Goal: Task Accomplishment & Management: Complete application form

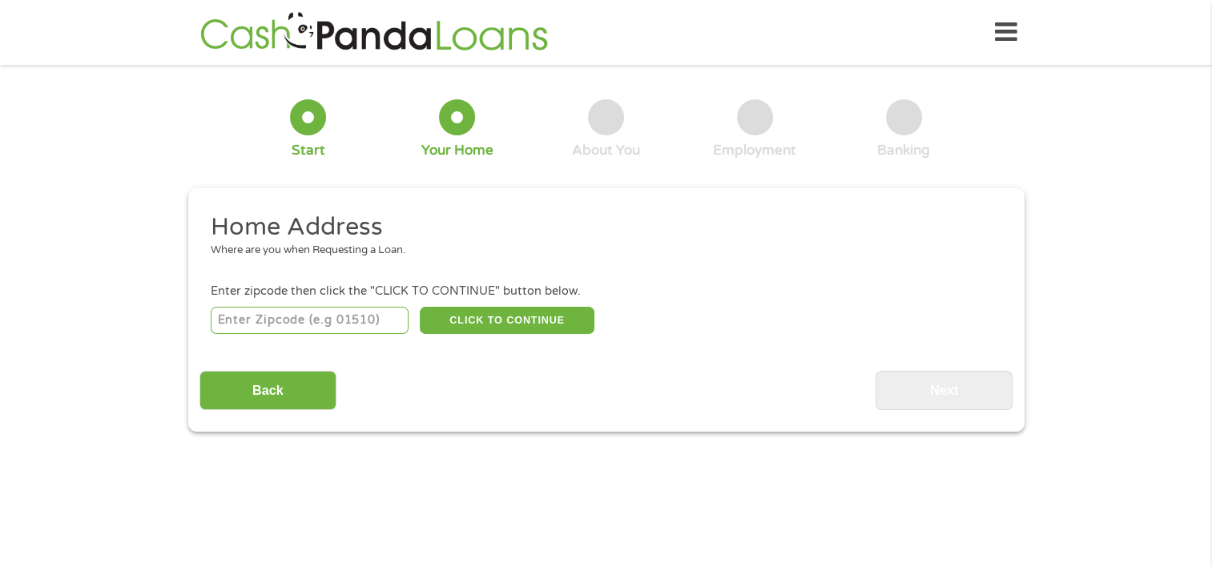
click at [251, 320] on input "number" at bounding box center [310, 320] width 198 height 27
type input "20744"
click at [534, 330] on button "CLICK TO CONTINUE" at bounding box center [507, 320] width 175 height 27
type input "20744"
type input "[GEOGRAPHIC_DATA][US_STATE]"
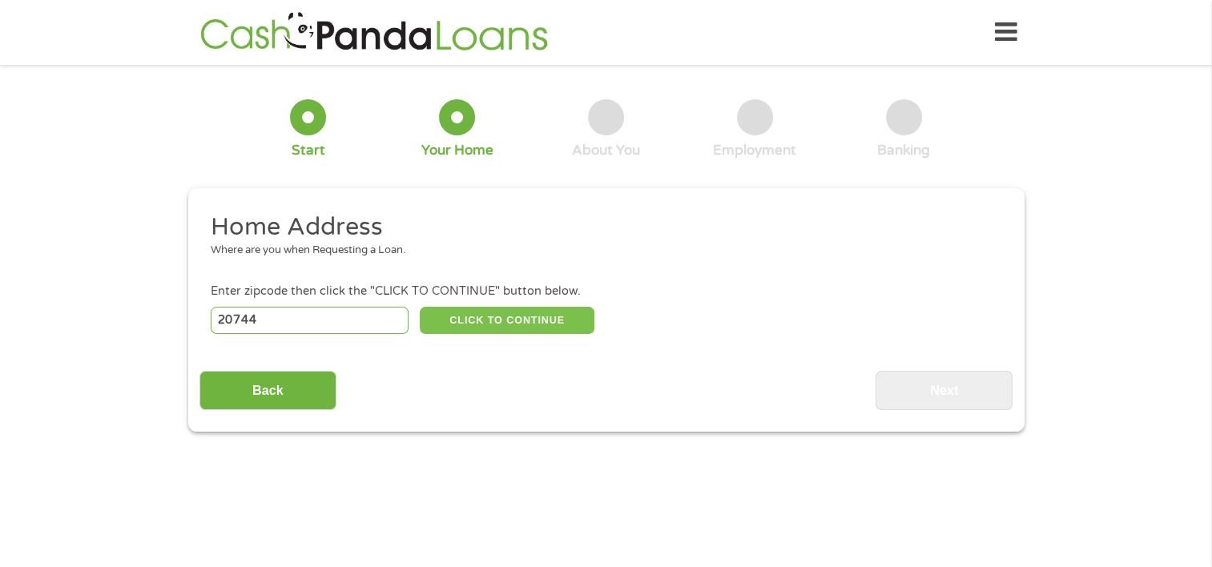
select select "[US_STATE]"
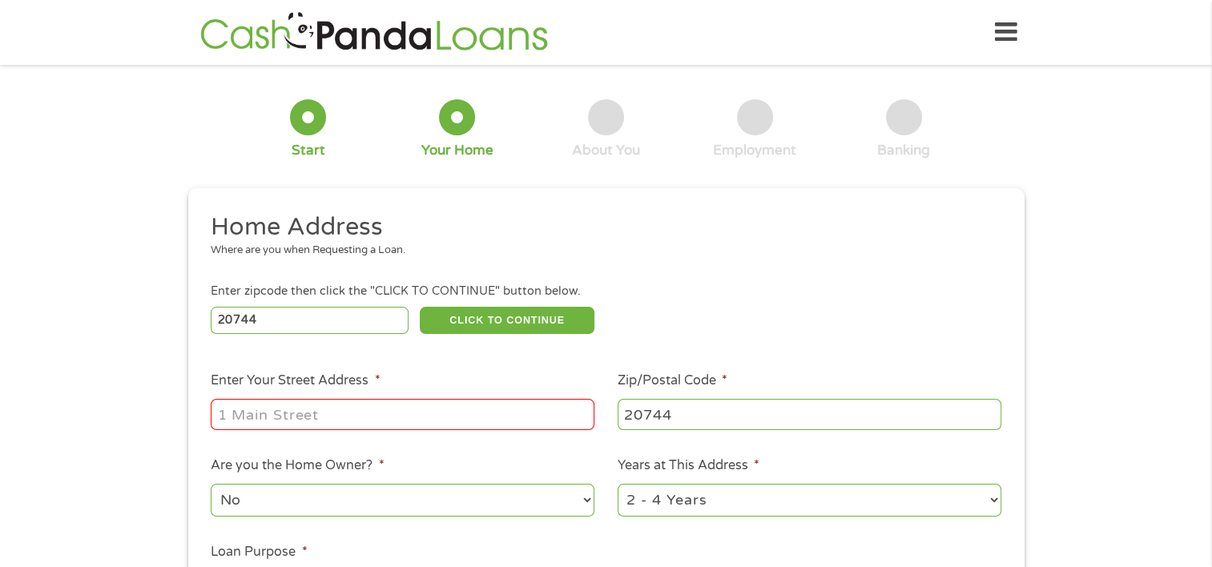
click at [401, 420] on input "Enter Your Street Address *" at bounding box center [403, 414] width 384 height 30
type input "[STREET_ADDRESS][PERSON_NAME]"
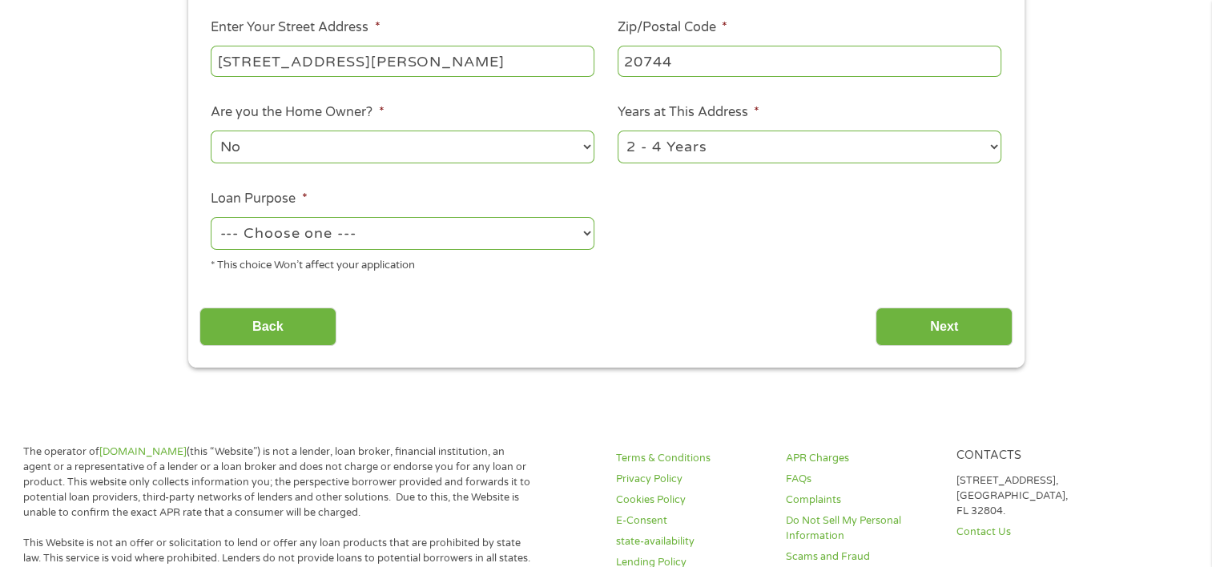
scroll to position [358, 0]
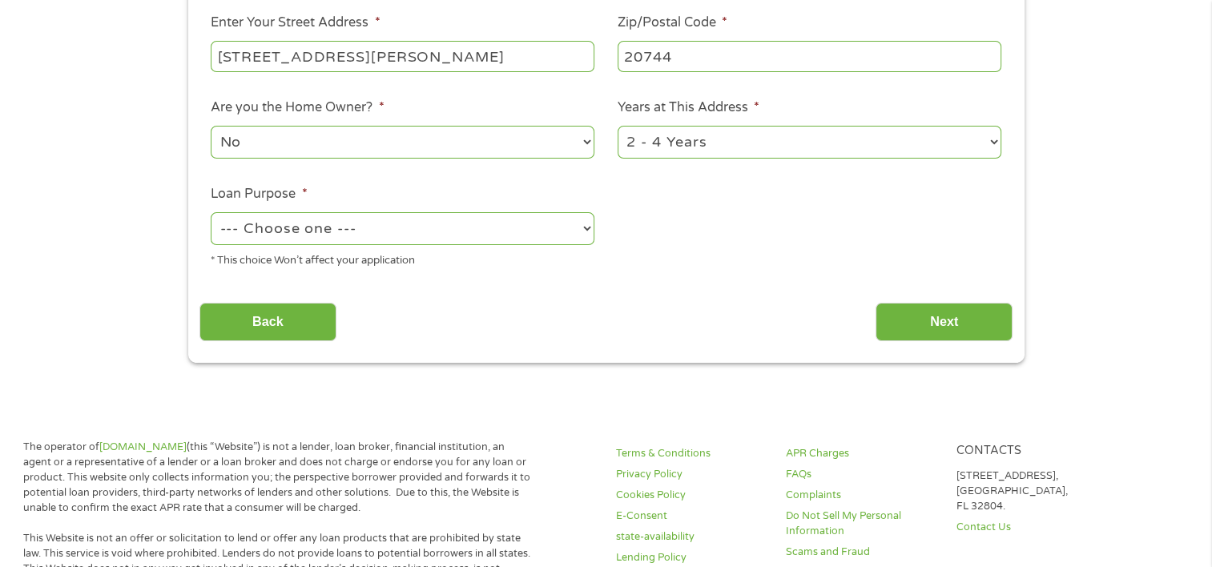
click at [997, 142] on select "1 Year or less 1 - 2 Years 2 - 4 Years Over 4 Years" at bounding box center [810, 142] width 384 height 33
select select "60months"
click at [618, 127] on select "1 Year or less 1 - 2 Years 2 - 4 Years Over 4 Years" at bounding box center [810, 142] width 384 height 33
click at [582, 231] on select "--- Choose one --- Pay Bills Debt Consolidation Home Improvement Major Purchase…" at bounding box center [403, 228] width 384 height 33
select select "paybills"
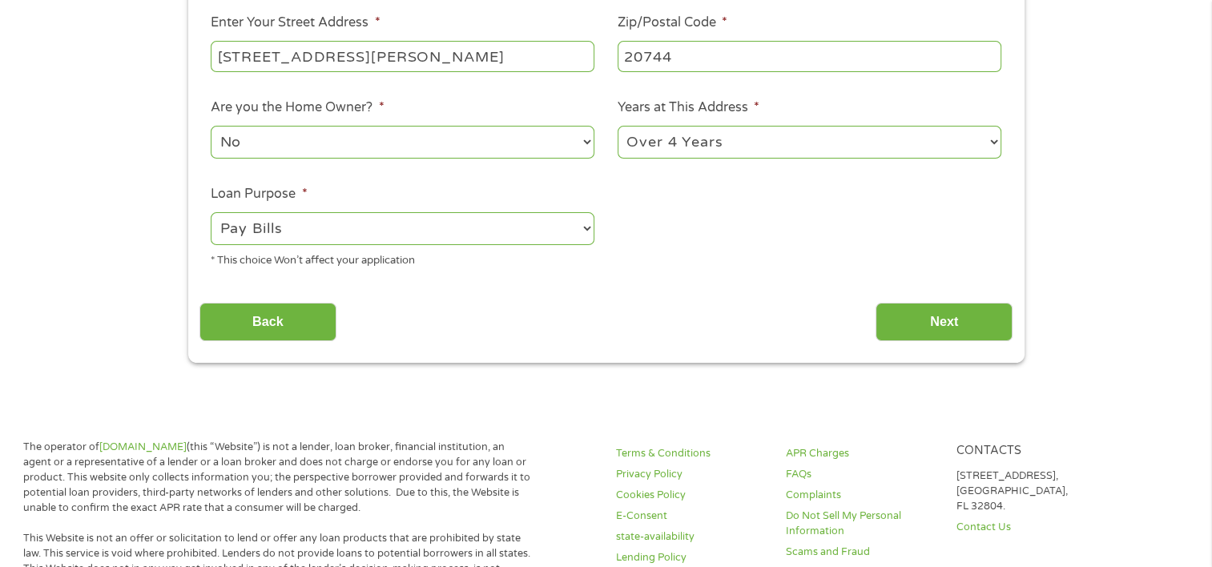
click at [211, 214] on select "--- Choose one --- Pay Bills Debt Consolidation Home Improvement Major Purchase…" at bounding box center [403, 228] width 384 height 33
click at [940, 320] on input "Next" at bounding box center [944, 322] width 137 height 39
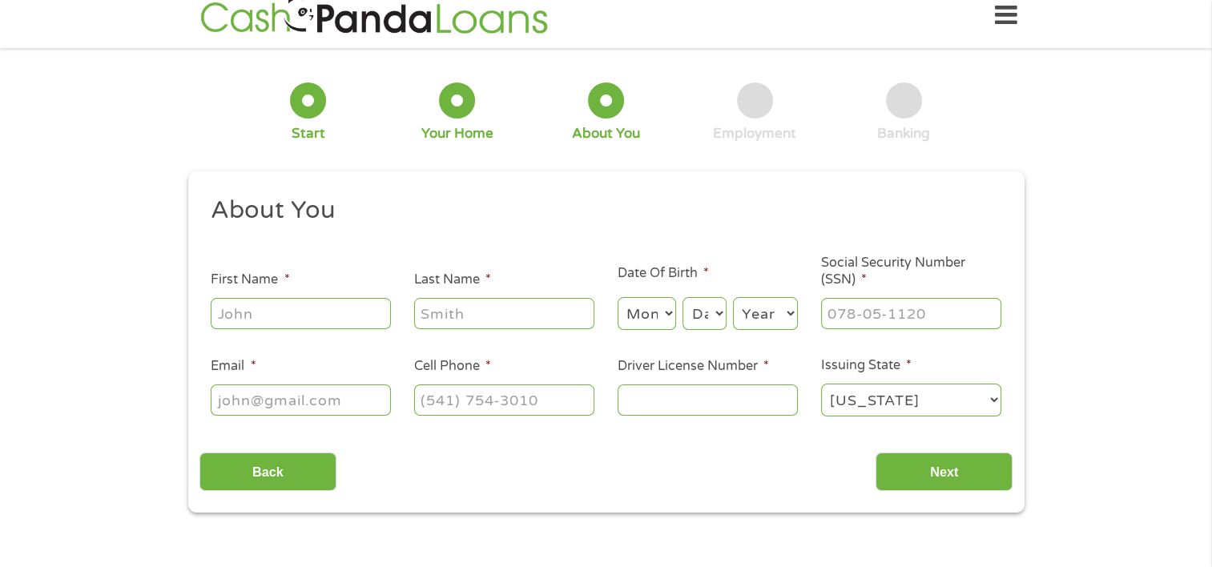
scroll to position [0, 0]
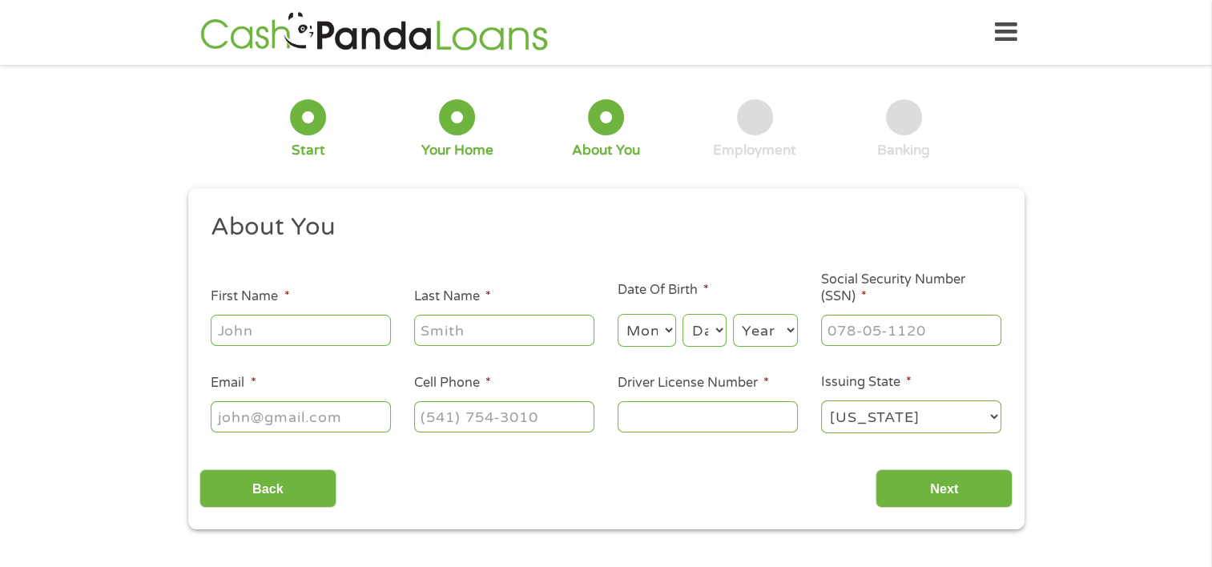
click at [280, 320] on input "First Name *" at bounding box center [301, 330] width 180 height 30
type input "[PERSON_NAME]"
type input "Brown"
select select "2"
select select "8"
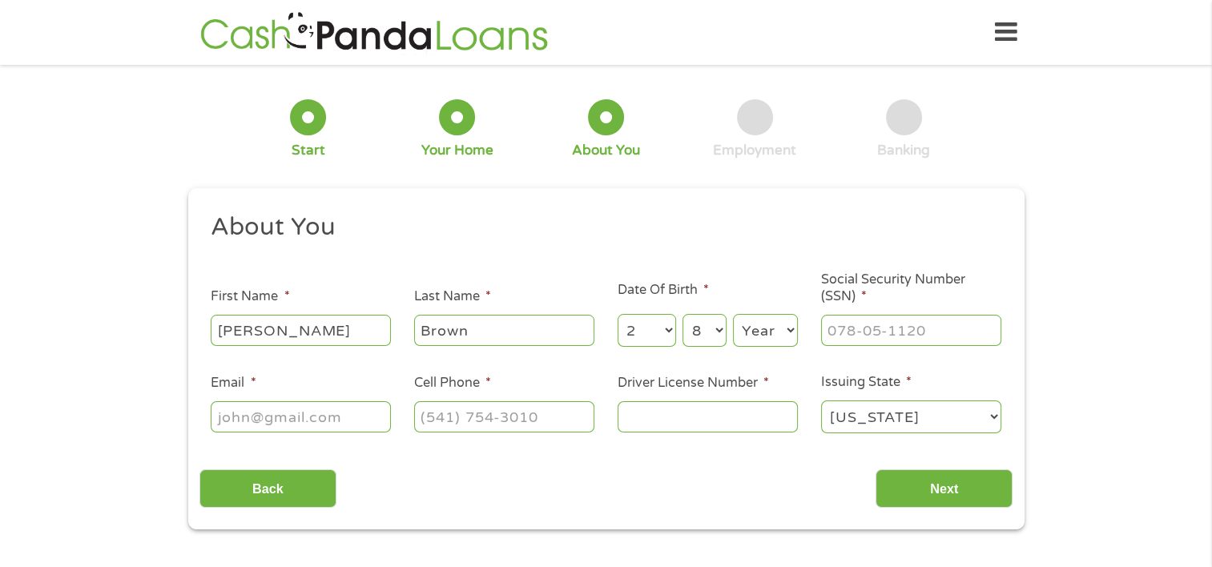
select select "1970"
type input "[PERSON_NAME][EMAIL_ADDRESS][DOMAIN_NAME]"
type input "6362096700"
select select "[US_STATE]"
type input "[PHONE_NUMBER]"
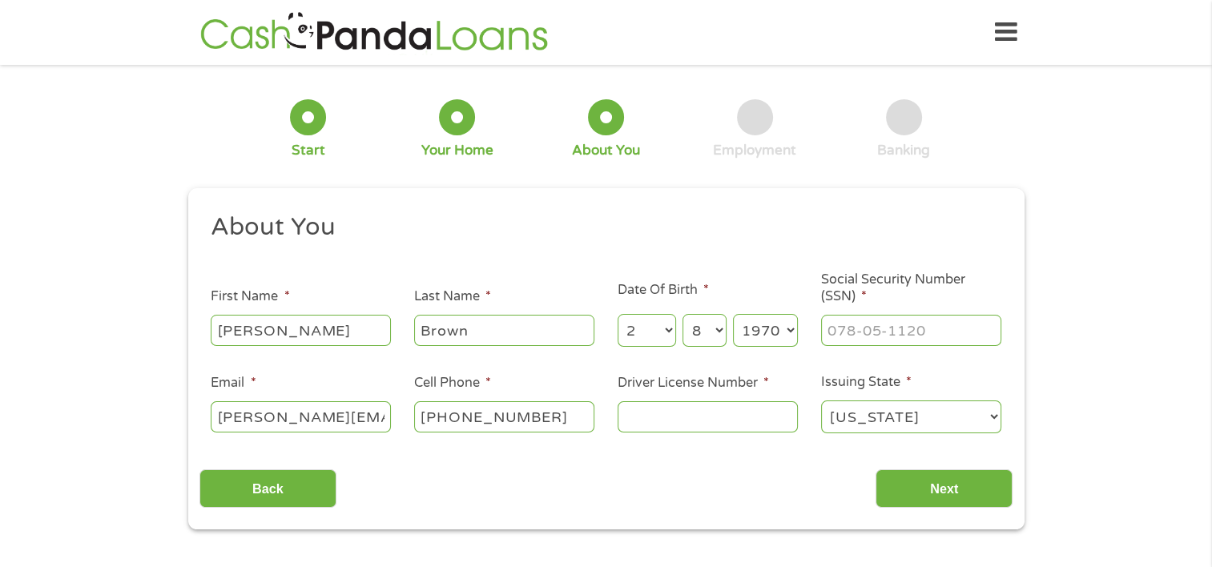
click at [641, 425] on input "Driver License Number *" at bounding box center [708, 416] width 180 height 30
click at [636, 416] on input "Driver License Number *" at bounding box center [708, 416] width 180 height 30
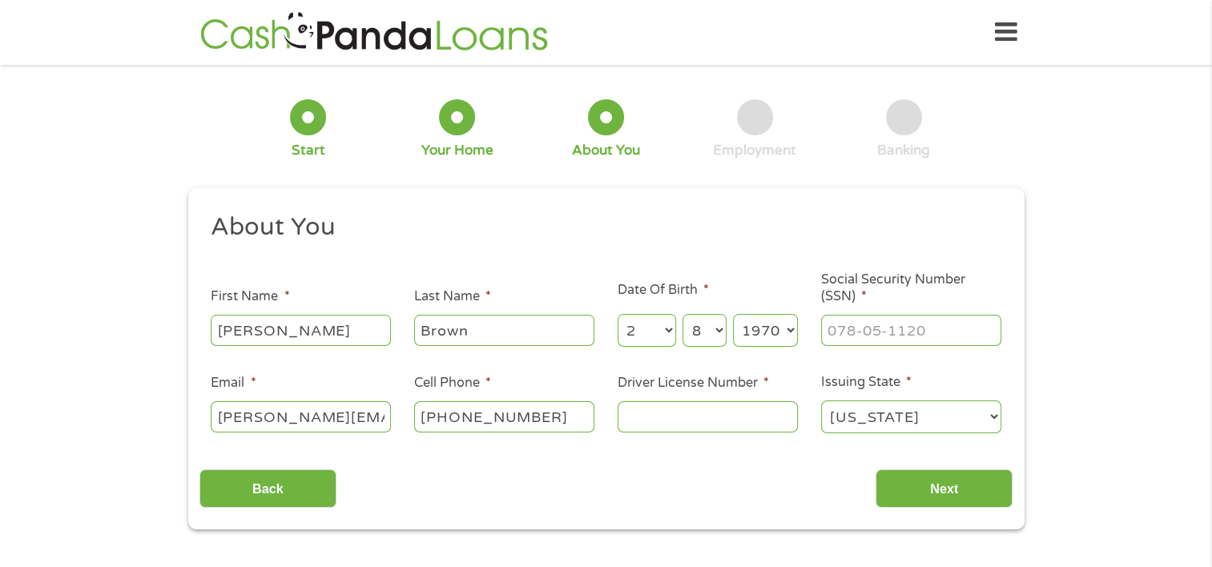
click at [636, 416] on input "Driver License Number *" at bounding box center [708, 416] width 180 height 30
type input "B650552705480"
click at [996, 413] on select "[US_STATE] [US_STATE] [US_STATE] [US_STATE] [US_STATE] [US_STATE] [US_STATE] [U…" at bounding box center [911, 417] width 180 height 33
select select "[US_STATE]"
click at [821, 401] on select "[US_STATE] [US_STATE] [US_STATE] [US_STATE] [US_STATE] [US_STATE] [US_STATE] [U…" at bounding box center [911, 417] width 180 height 33
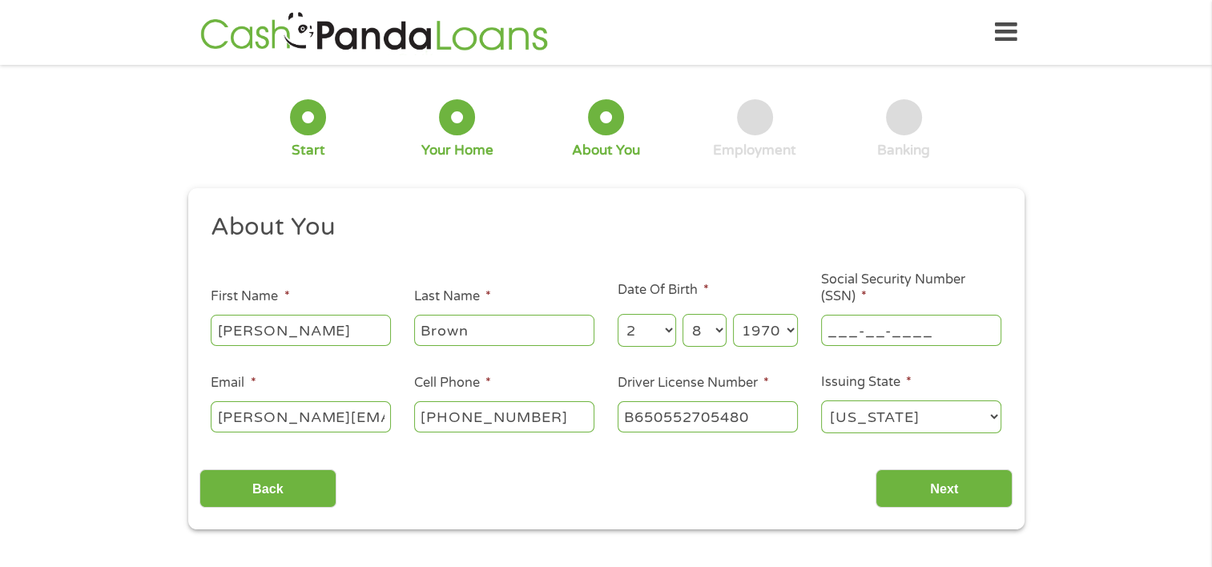
click at [952, 334] on input "___-__-____" at bounding box center [911, 330] width 180 height 30
type input "223-37-3522"
click at [965, 490] on input "Next" at bounding box center [944, 488] width 137 height 39
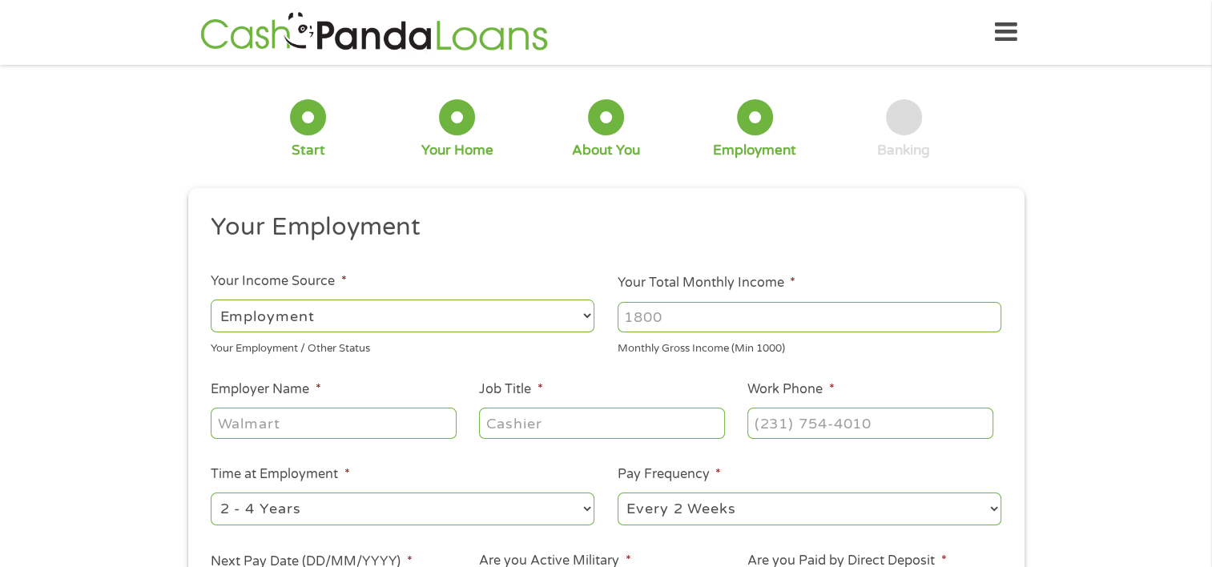
click at [586, 312] on select "--- Choose one --- Employment [DEMOGRAPHIC_DATA] Benefits" at bounding box center [403, 316] width 384 height 33
click at [577, 325] on select "--- Choose one --- Employment [DEMOGRAPHIC_DATA] Benefits" at bounding box center [403, 316] width 384 height 33
click at [211, 300] on select "--- Choose one --- Employment [DEMOGRAPHIC_DATA] Benefits" at bounding box center [403, 316] width 384 height 33
click at [709, 304] on input "Your Total Monthly Income *" at bounding box center [810, 317] width 384 height 30
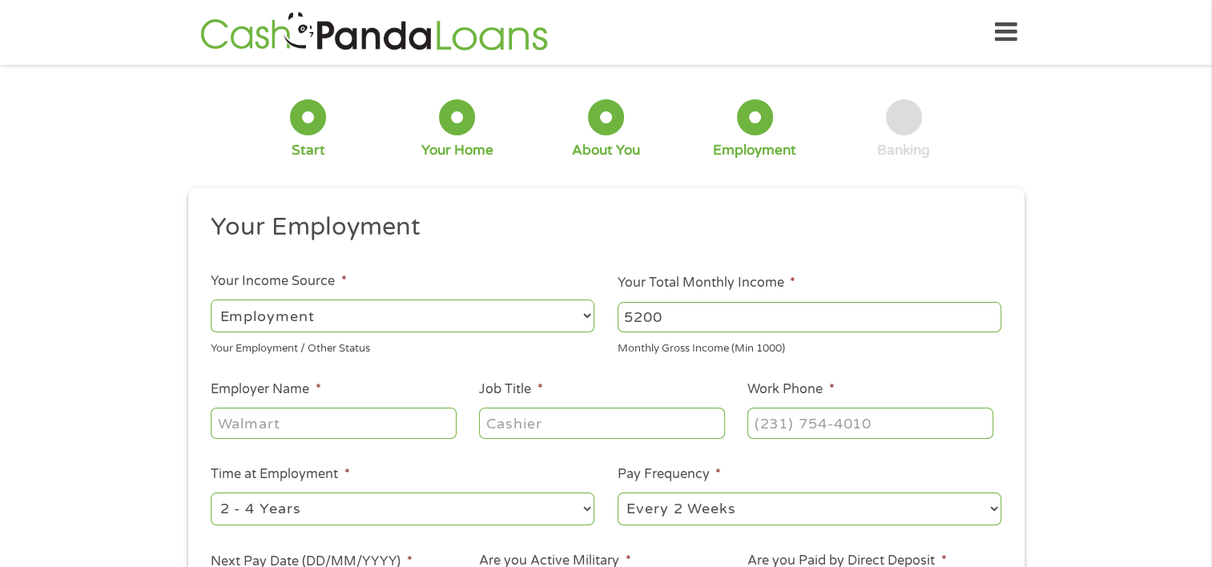
type input "5200"
click at [329, 413] on input "Employer Name *" at bounding box center [333, 423] width 245 height 30
type input "Community Multi Services"
type input "p"
type input "Community Multi Services, Inc"
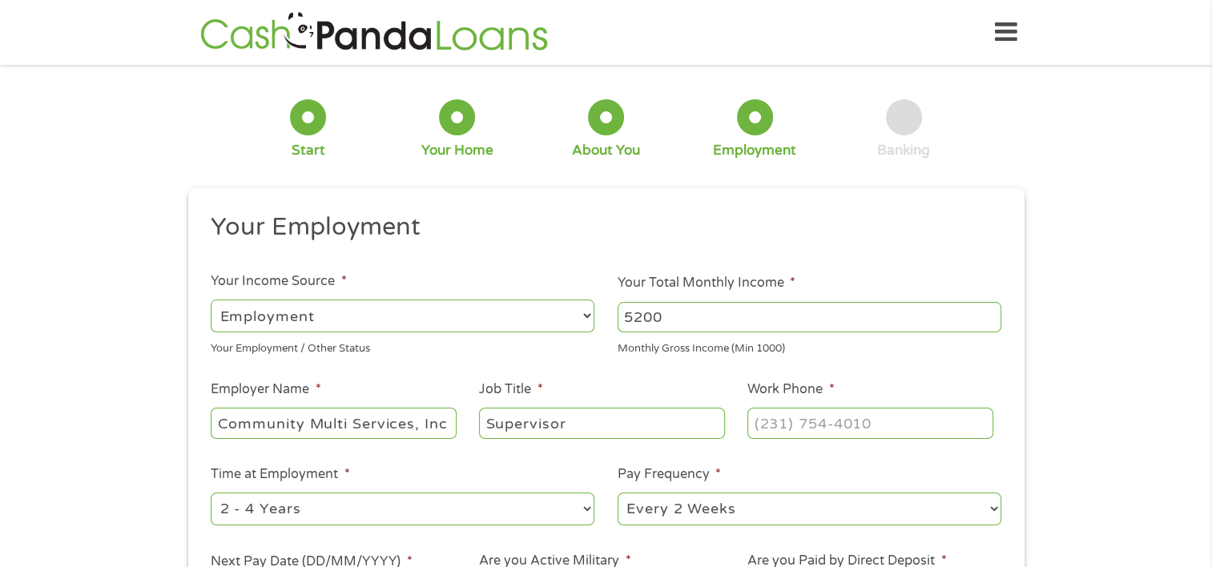
type input "Supervisor"
type input "[PHONE_NUMBER]"
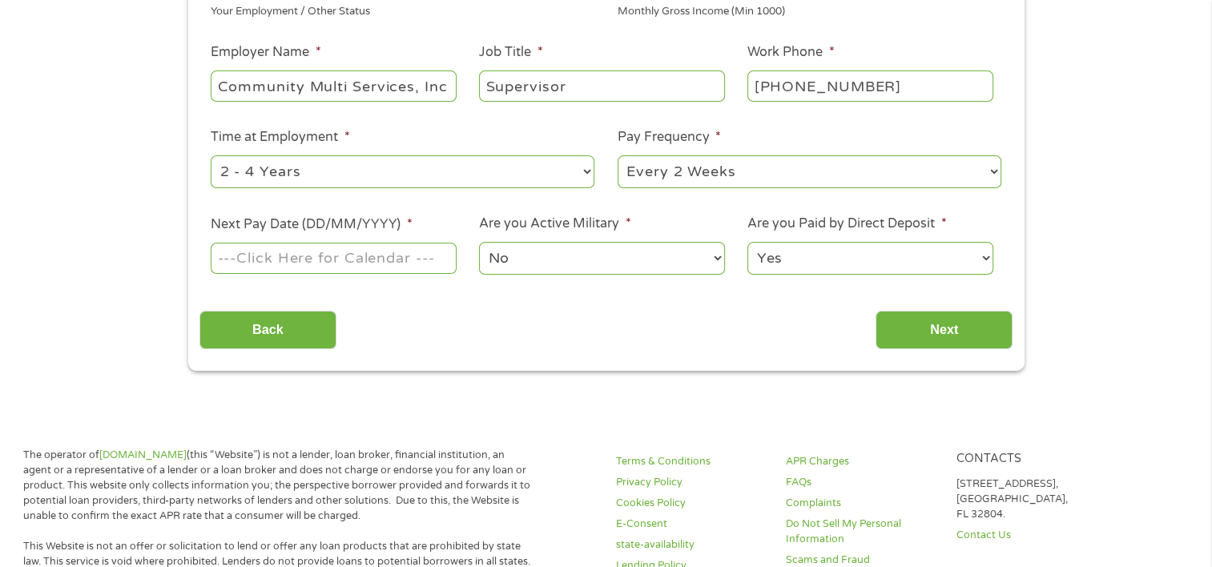
scroll to position [351, 0]
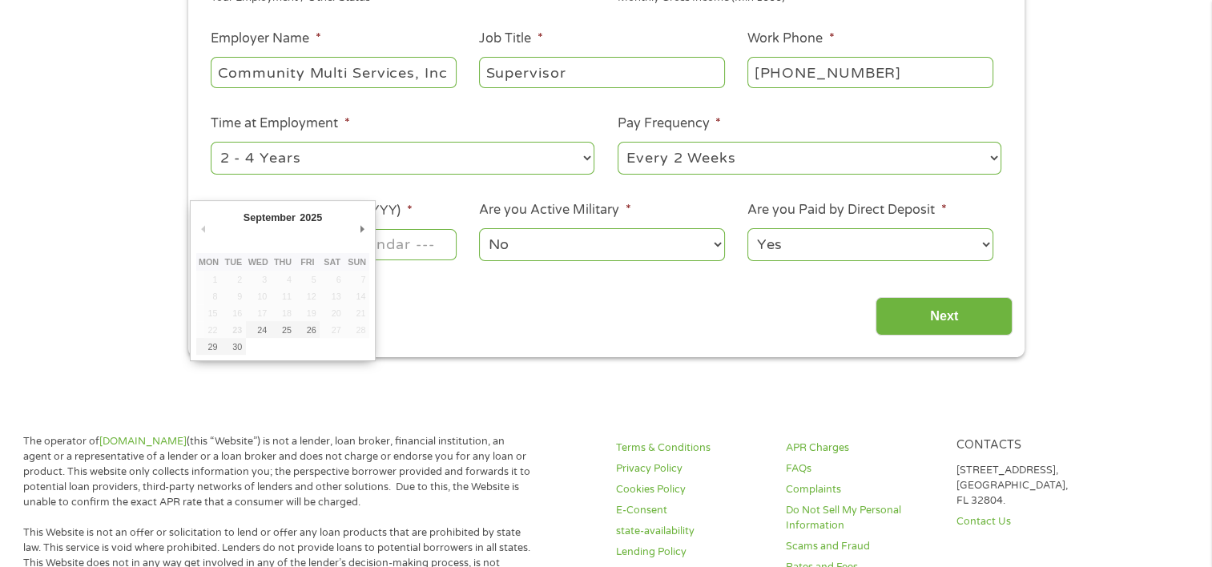
click at [404, 240] on input "Next Pay Date (DD/MM/YYYY) *" at bounding box center [333, 244] width 245 height 30
type input "[DATE]"
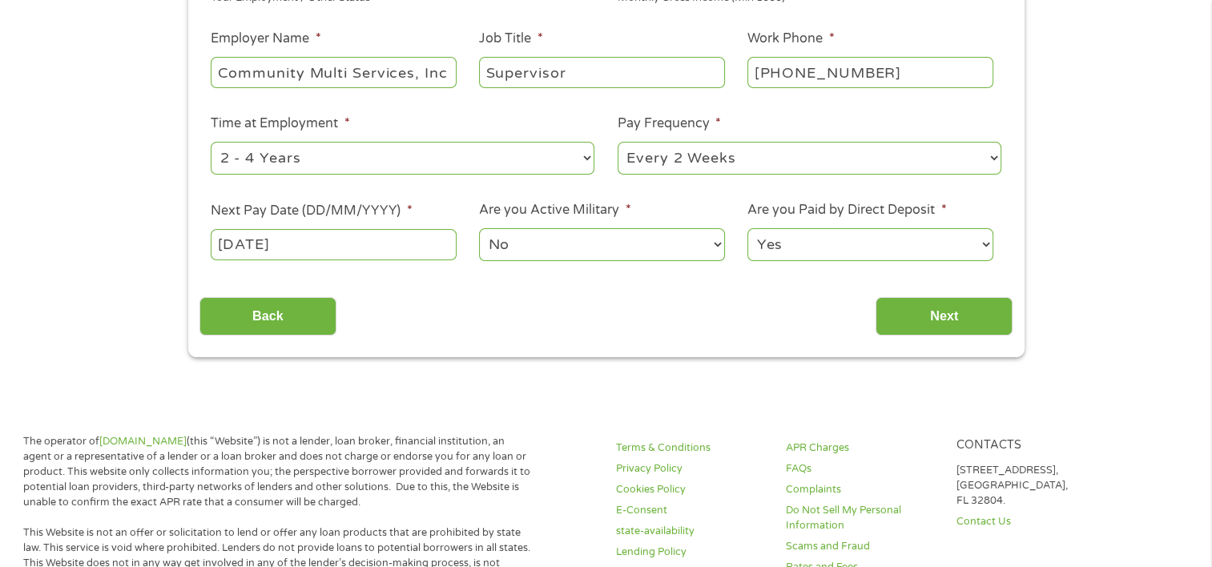
drag, startPoint x: 930, startPoint y: 314, endPoint x: 770, endPoint y: 353, distance: 164.8
click at [770, 353] on div "This field is hidden when viewing the form gclid EAIaIQobChMI_7mWs5vvjwMV6UpHAR…" at bounding box center [606, 97] width 836 height 520
click at [913, 321] on input "Next" at bounding box center [944, 316] width 137 height 39
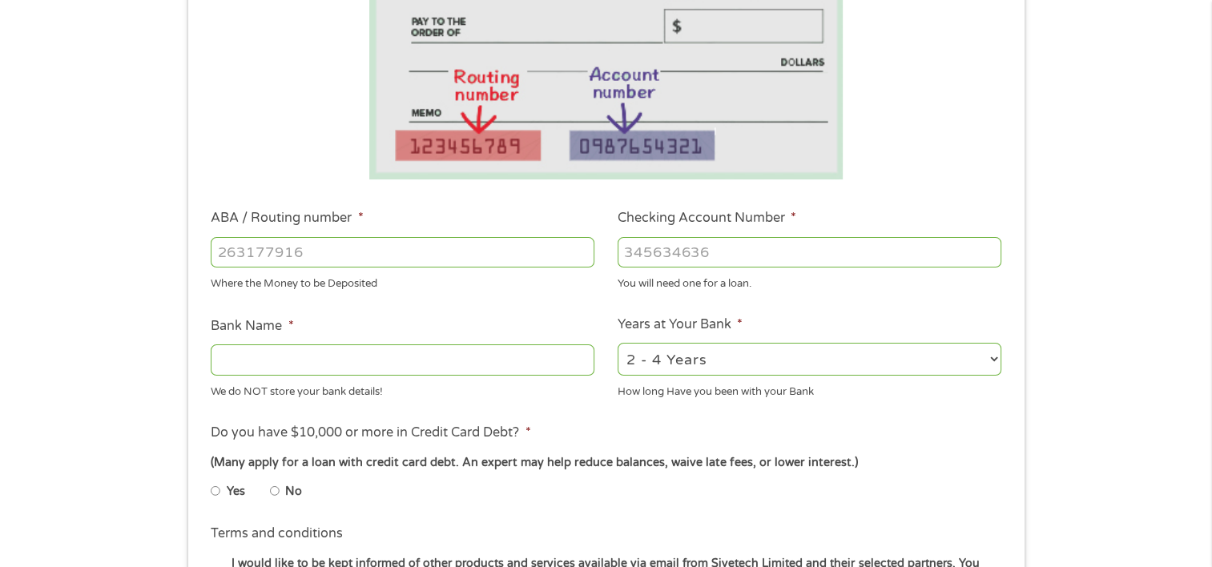
scroll to position [328, 0]
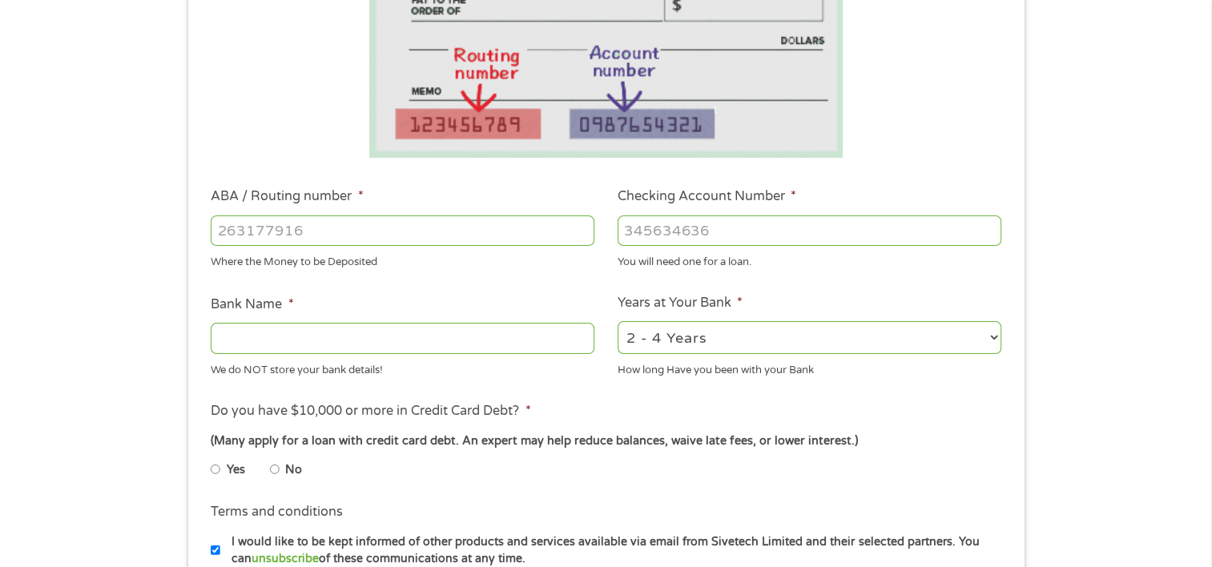
click at [244, 231] on input "ABA / Routing number *" at bounding box center [403, 231] width 384 height 30
type input "0264281896"
click at [690, 231] on input "Checking Account Number *" at bounding box center [810, 231] width 384 height 30
type input "314074269"
click at [437, 336] on input "Bank Name *" at bounding box center [403, 338] width 384 height 30
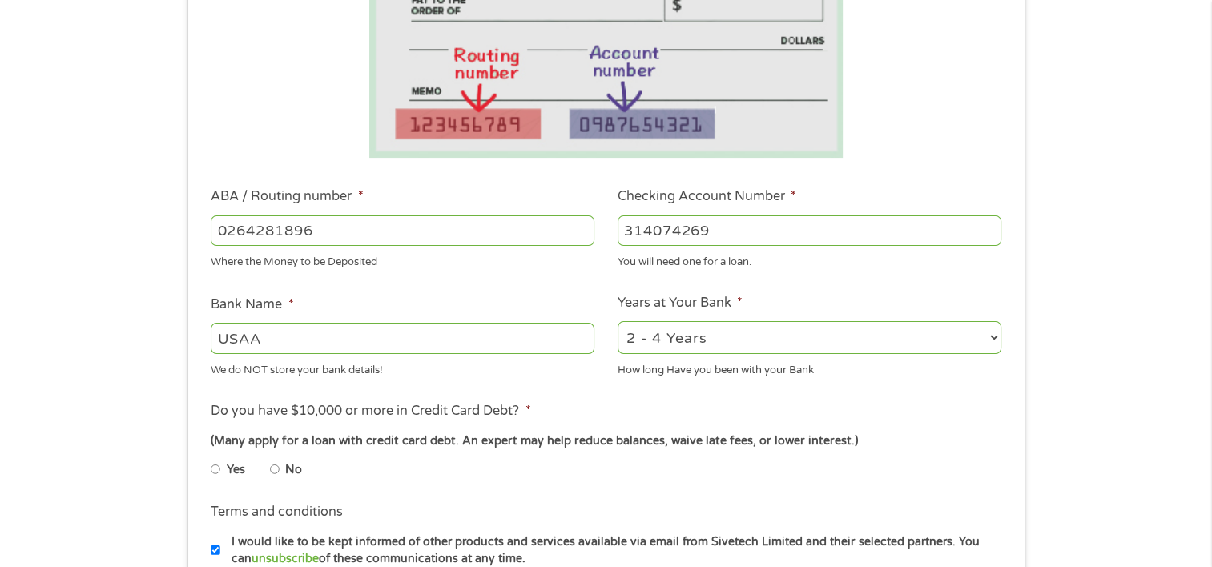
type input "USAA"
click at [275, 469] on input "No" at bounding box center [275, 470] width 10 height 26
radio input "true"
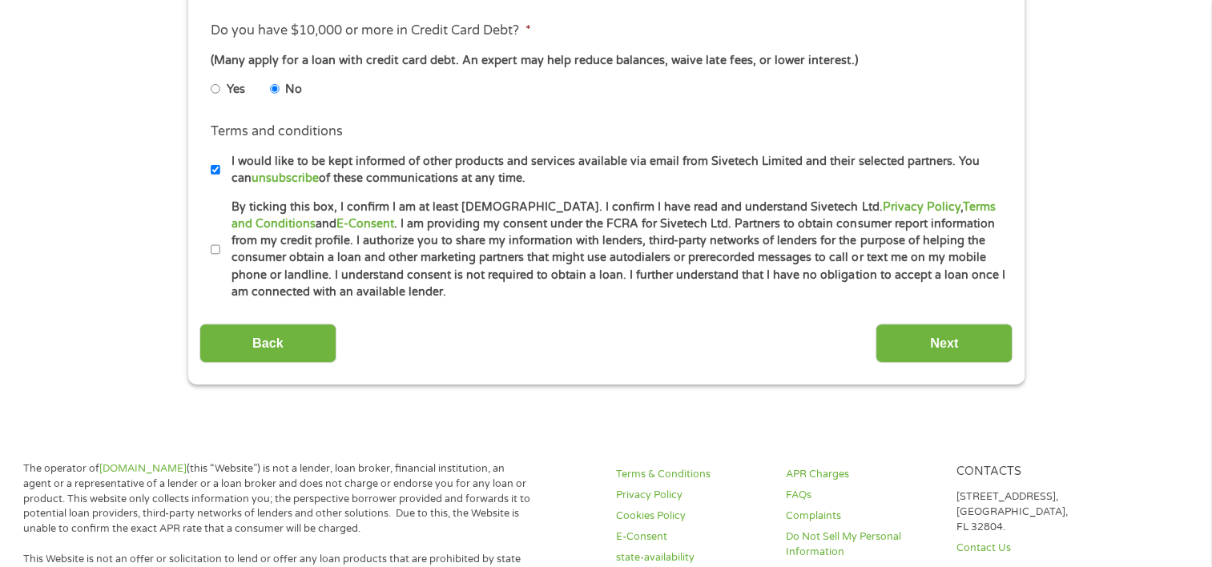
scroll to position [739, 0]
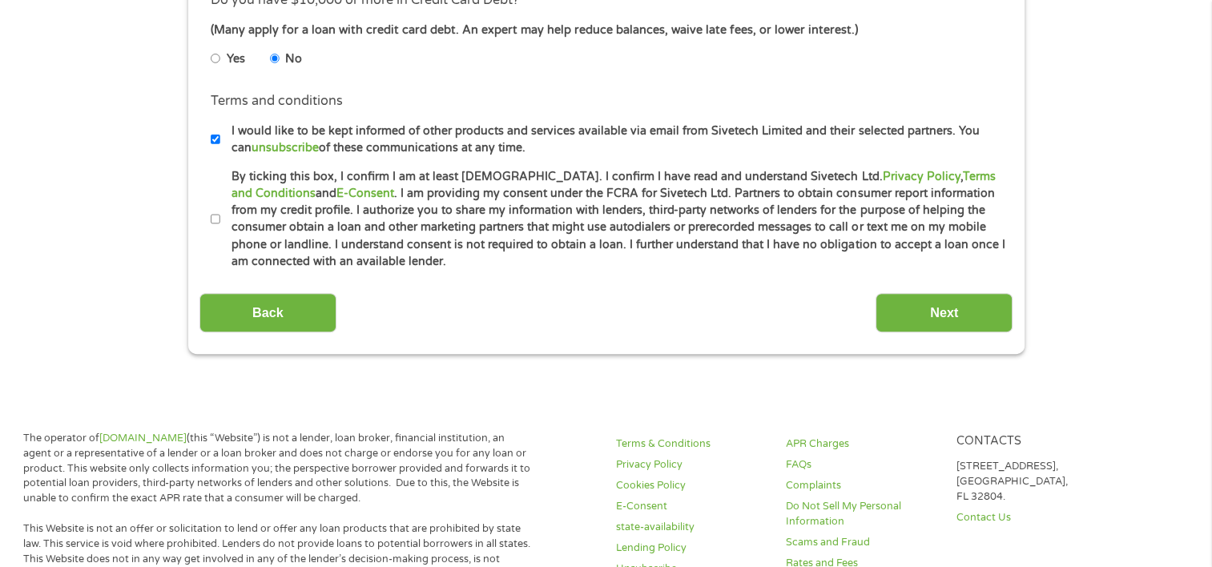
click at [216, 217] on input "By ticking this box, I confirm I am at least [DEMOGRAPHIC_DATA]. I confirm I ha…" at bounding box center [216, 220] width 10 height 26
checkbox input "true"
click at [932, 304] on input "Next" at bounding box center [944, 312] width 137 height 39
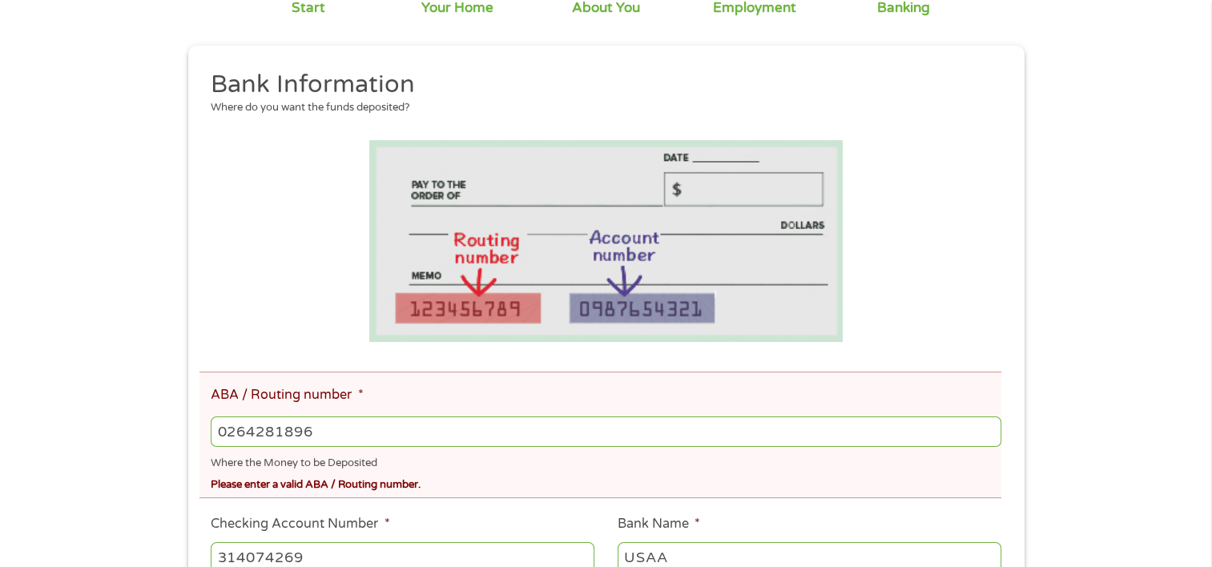
scroll to position [0, 0]
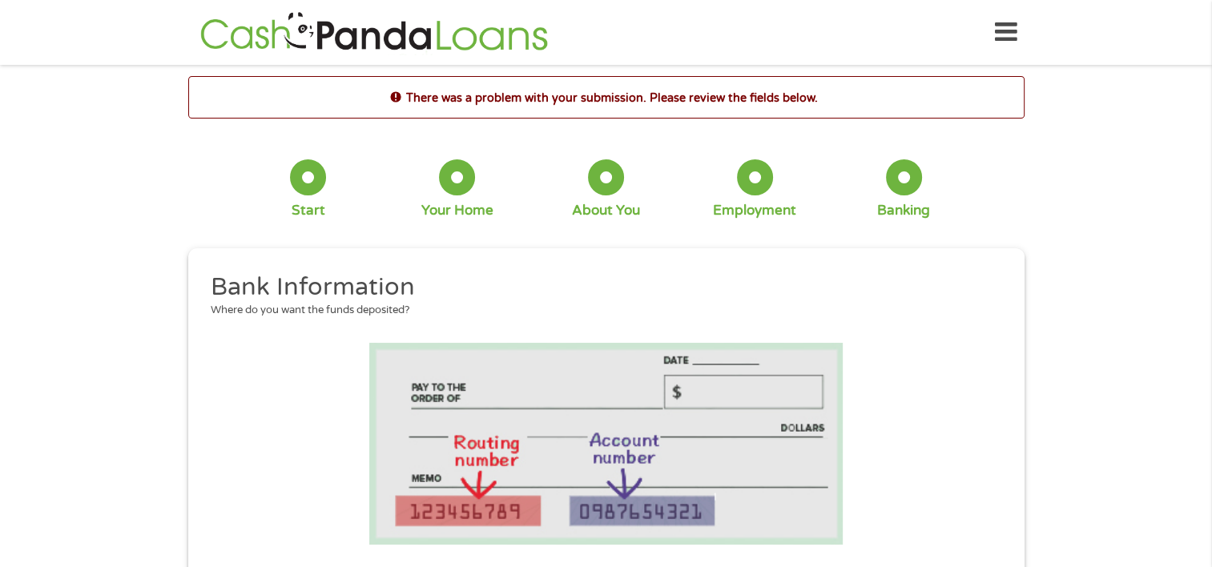
drag, startPoint x: 932, startPoint y: 304, endPoint x: 1071, endPoint y: 377, distance: 156.9
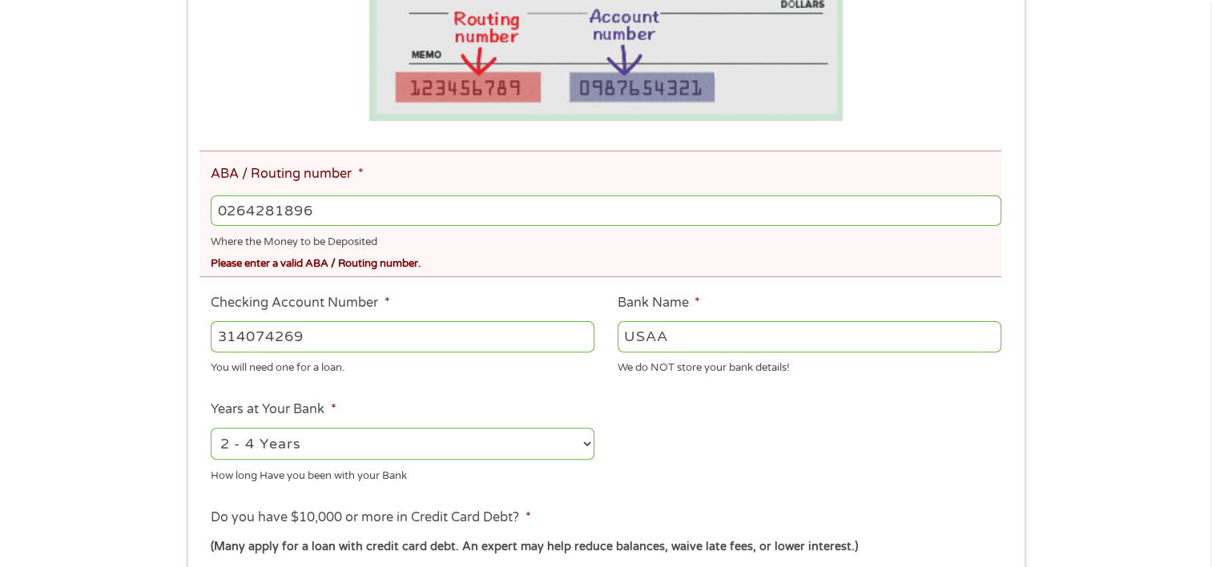
scroll to position [427, 0]
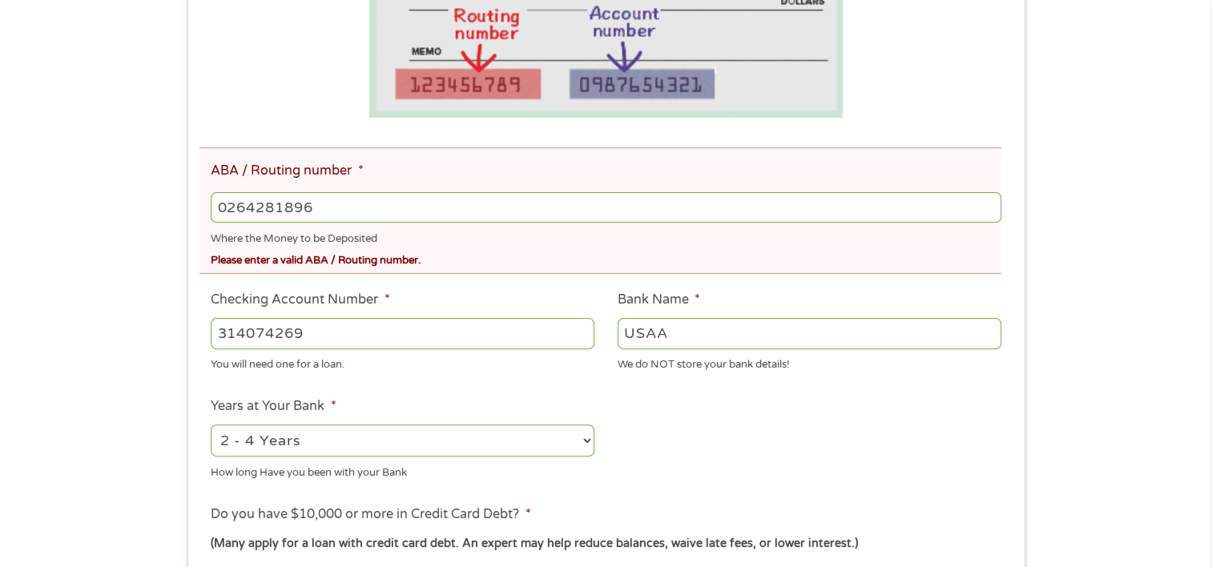
click at [324, 208] on input "0264281896" at bounding box center [606, 207] width 790 height 30
type input "0"
type input "314074269"
type input "USAA FEDERAL SAVINGS BANK"
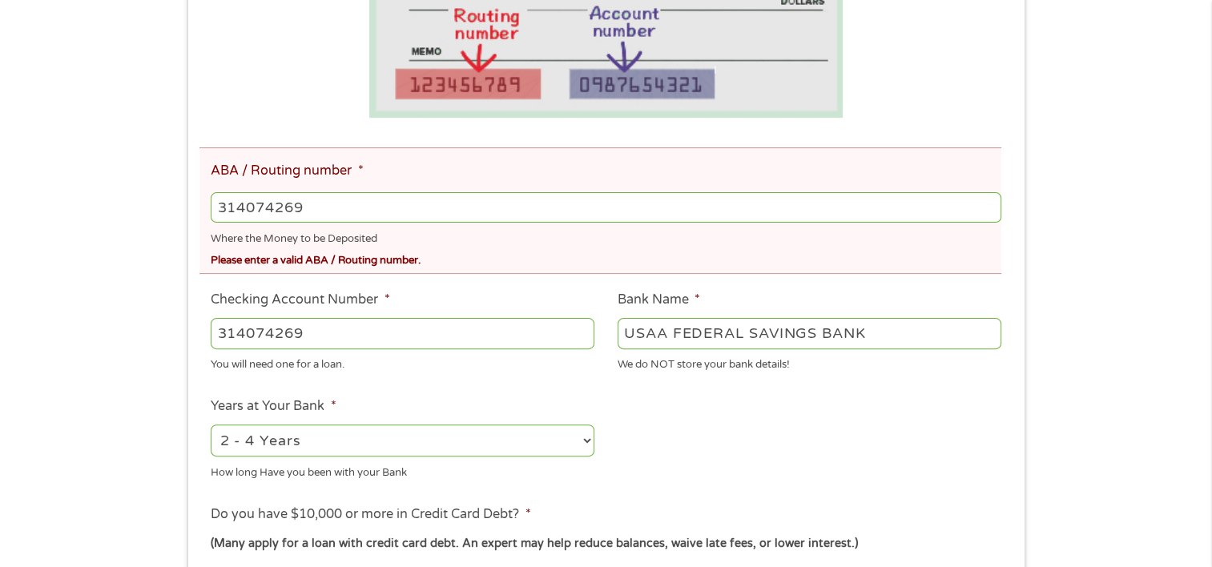
drag, startPoint x: 324, startPoint y: 208, endPoint x: 333, endPoint y: 330, distance: 122.9
click at [333, 330] on ul "Bank Information Where do you want the funds deposited? ABA / Routing number * …" at bounding box center [605, 315] width 813 height 940
type input "314074269"
click at [333, 330] on input "314074269" at bounding box center [403, 333] width 384 height 30
type input "3"
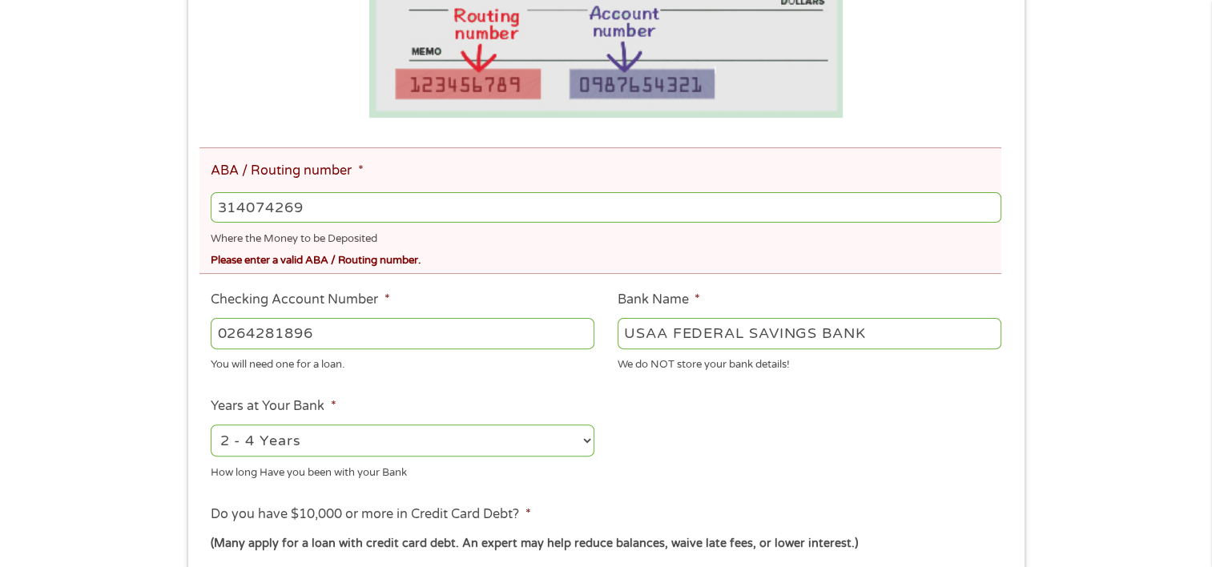
type input "0264281896"
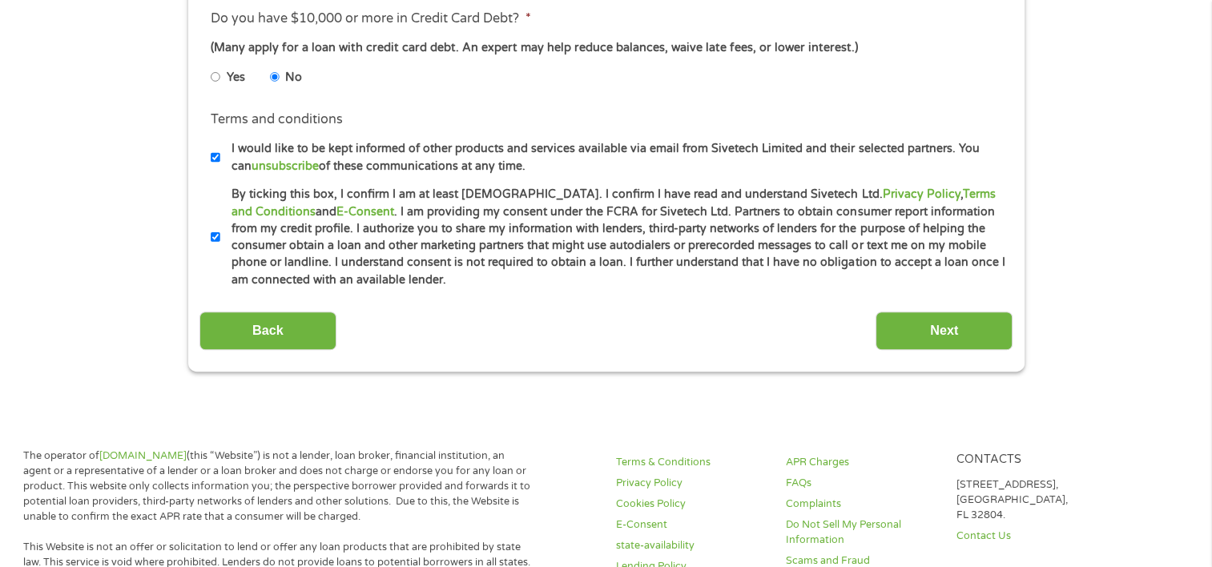
scroll to position [977, 0]
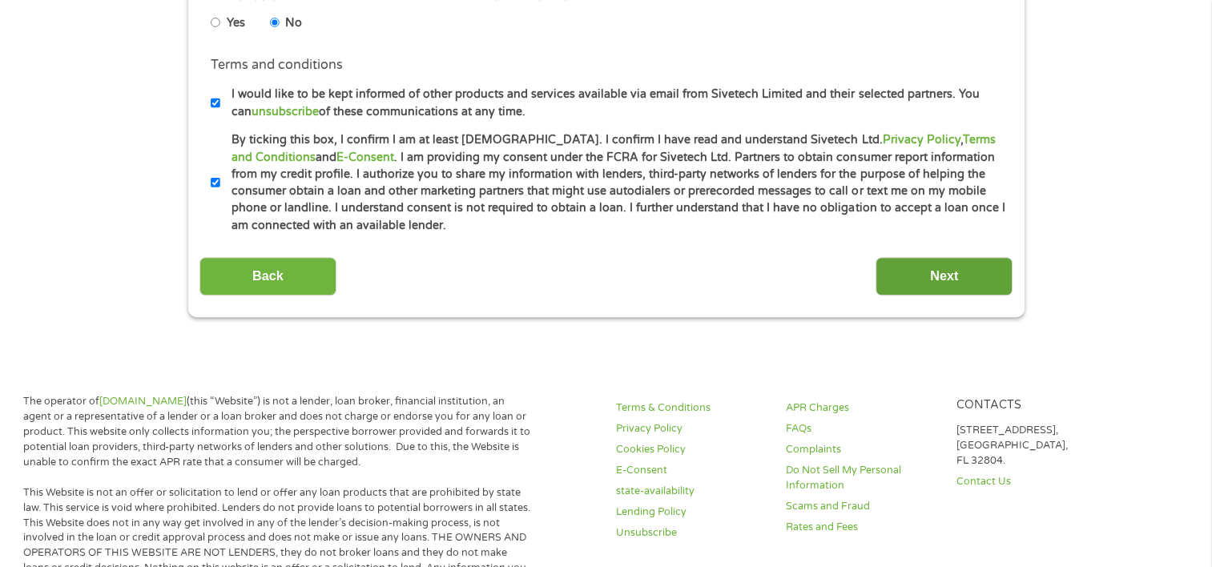
click at [945, 282] on input "Next" at bounding box center [944, 276] width 137 height 39
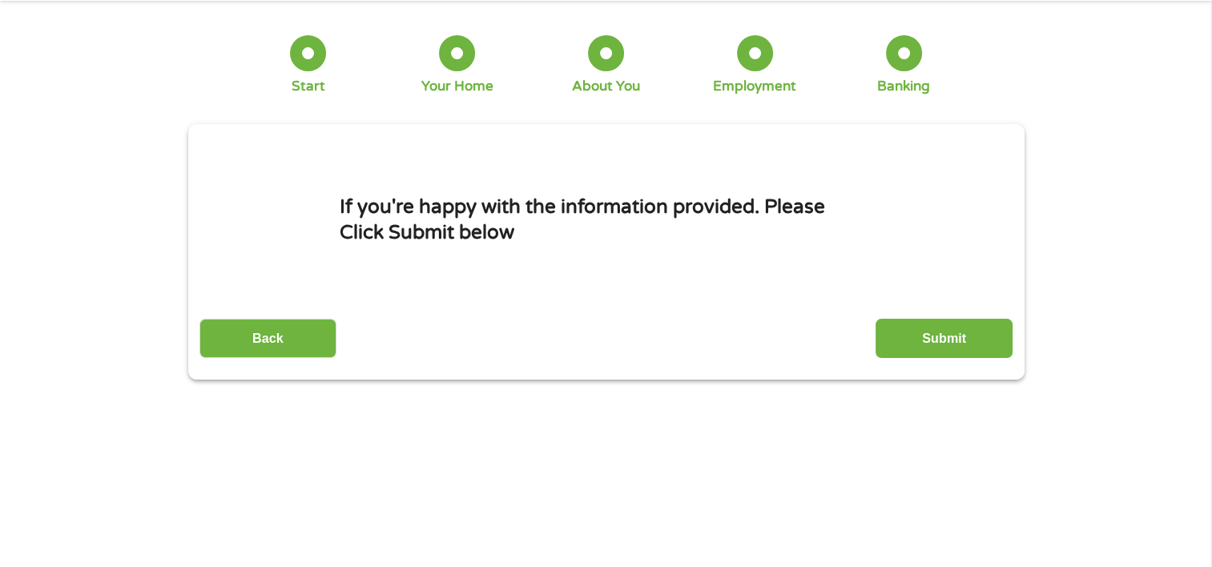
scroll to position [0, 0]
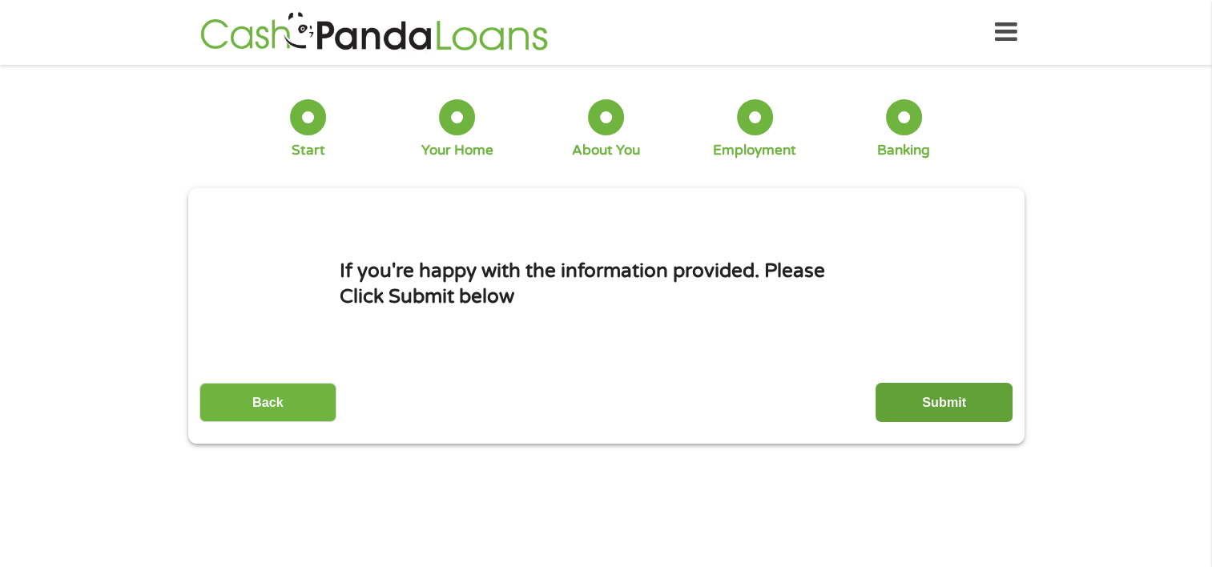
click at [929, 397] on input "Submit" at bounding box center [944, 402] width 137 height 39
